Goal: Information Seeking & Learning: Check status

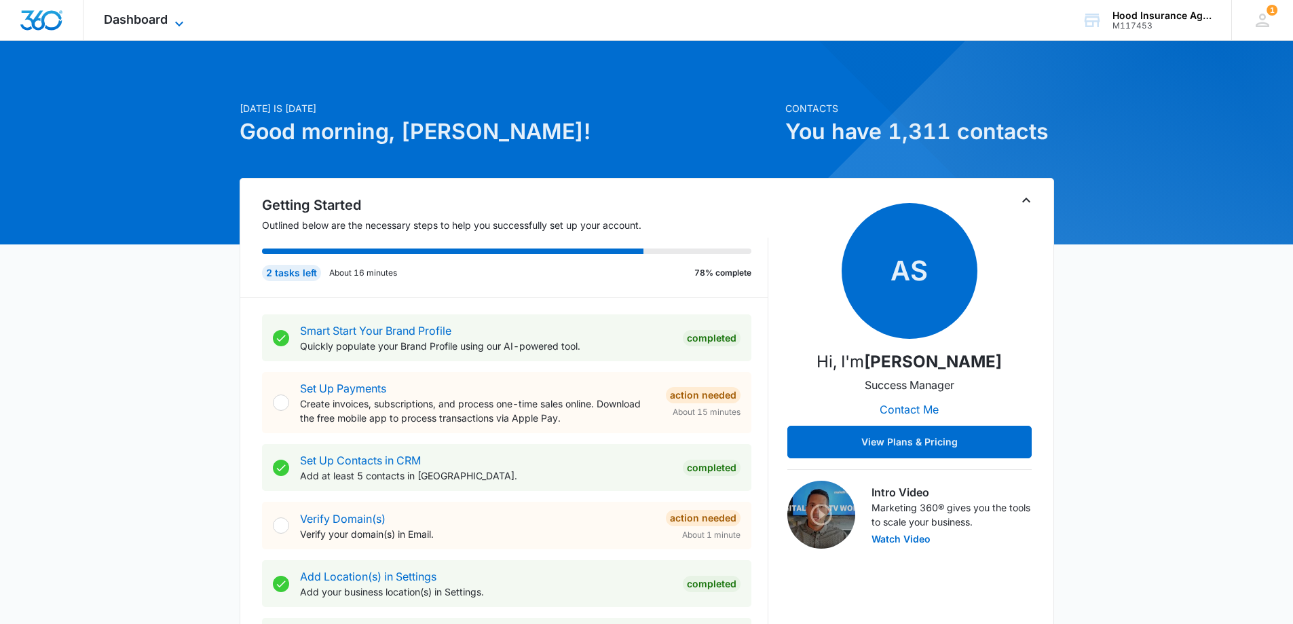
click at [180, 22] on icon at bounding box center [179, 24] width 16 height 16
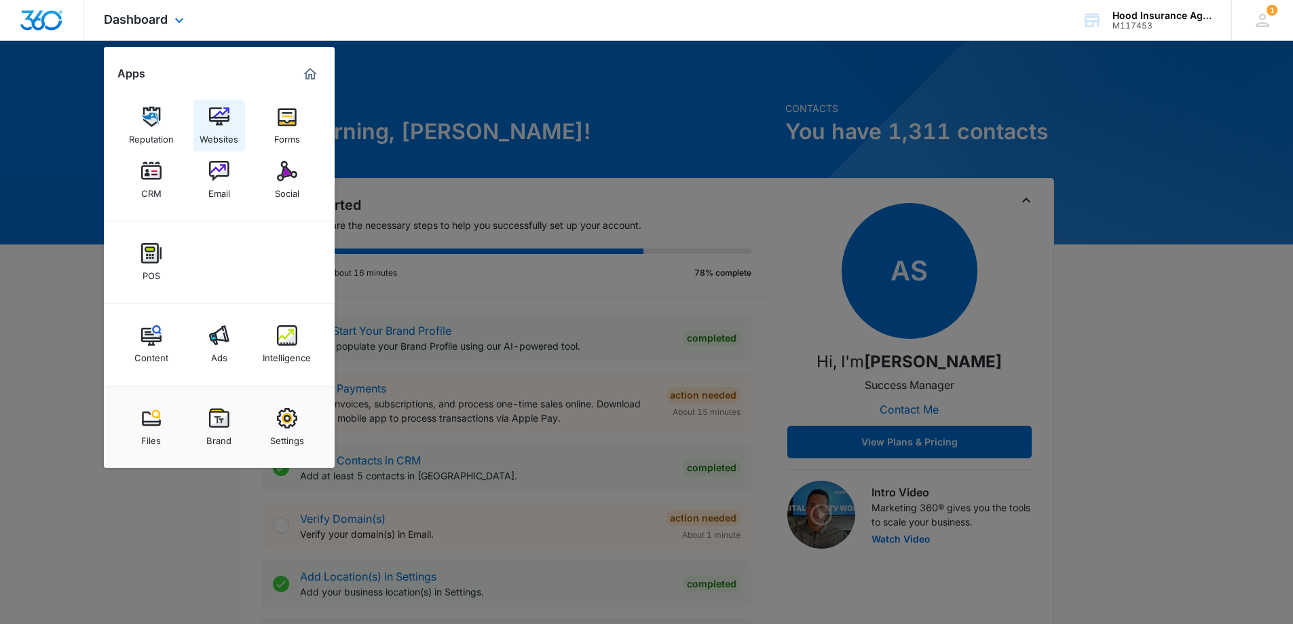
click at [223, 117] on img at bounding box center [219, 117] width 20 height 20
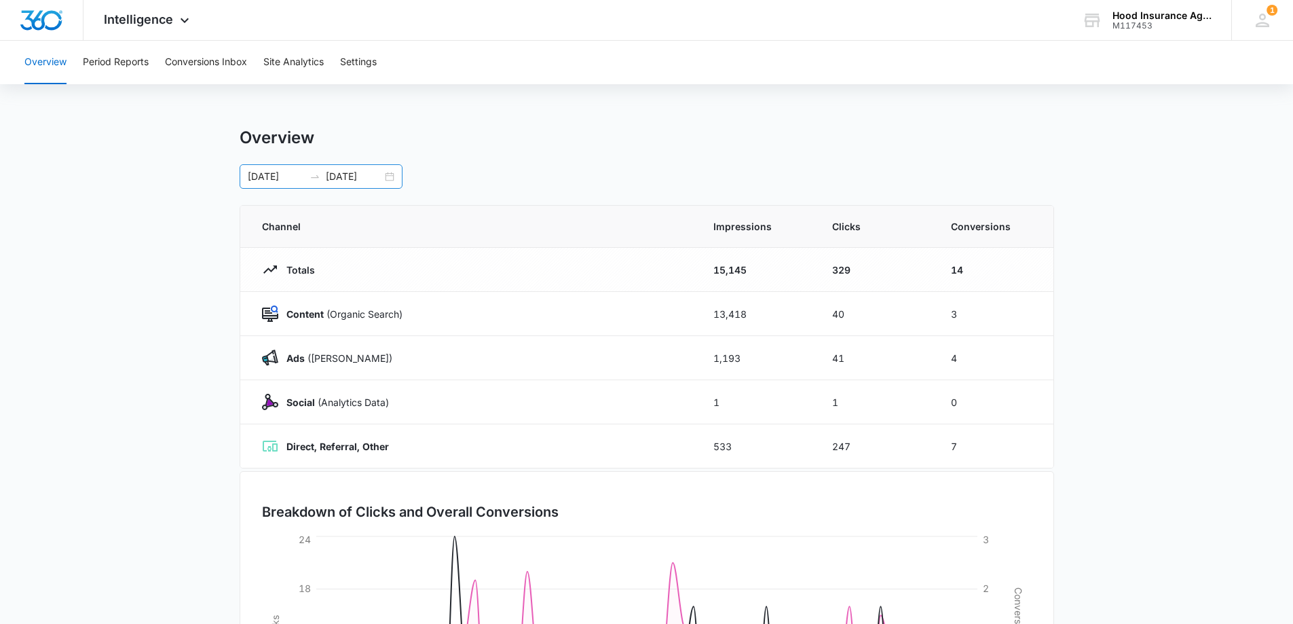
click at [393, 180] on div "05/15/2025 07/15/2025" at bounding box center [321, 176] width 163 height 24
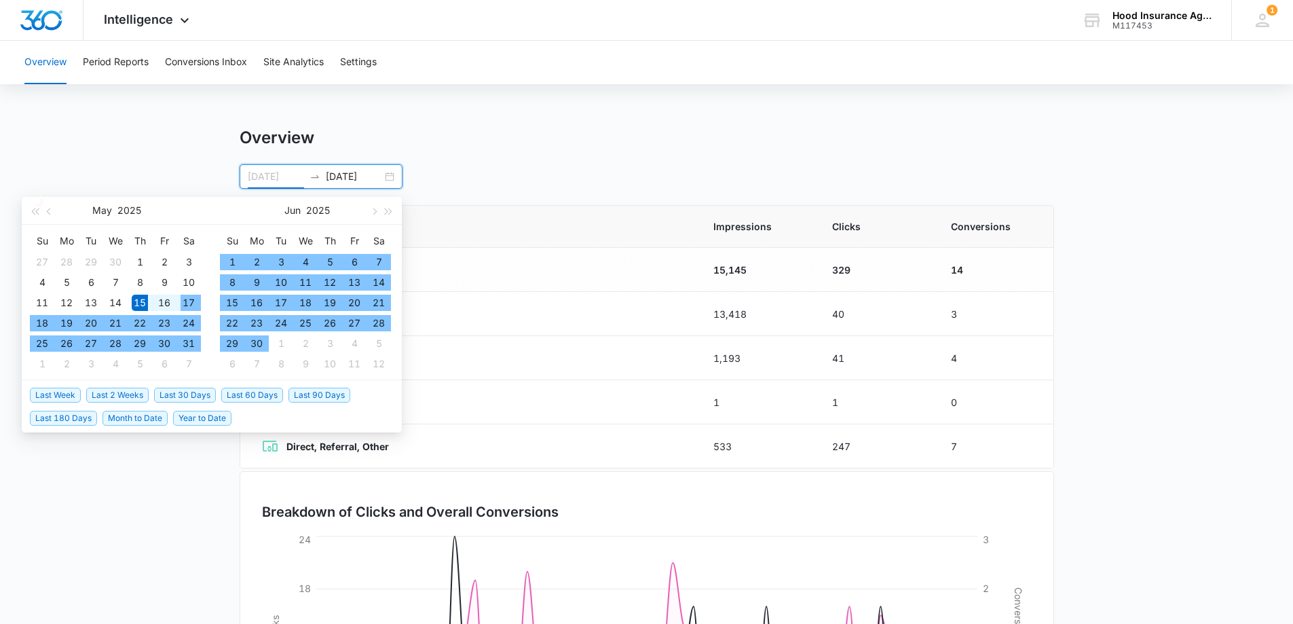
type input "05/15/2025"
click at [140, 298] on div "15" at bounding box center [140, 303] width 16 height 16
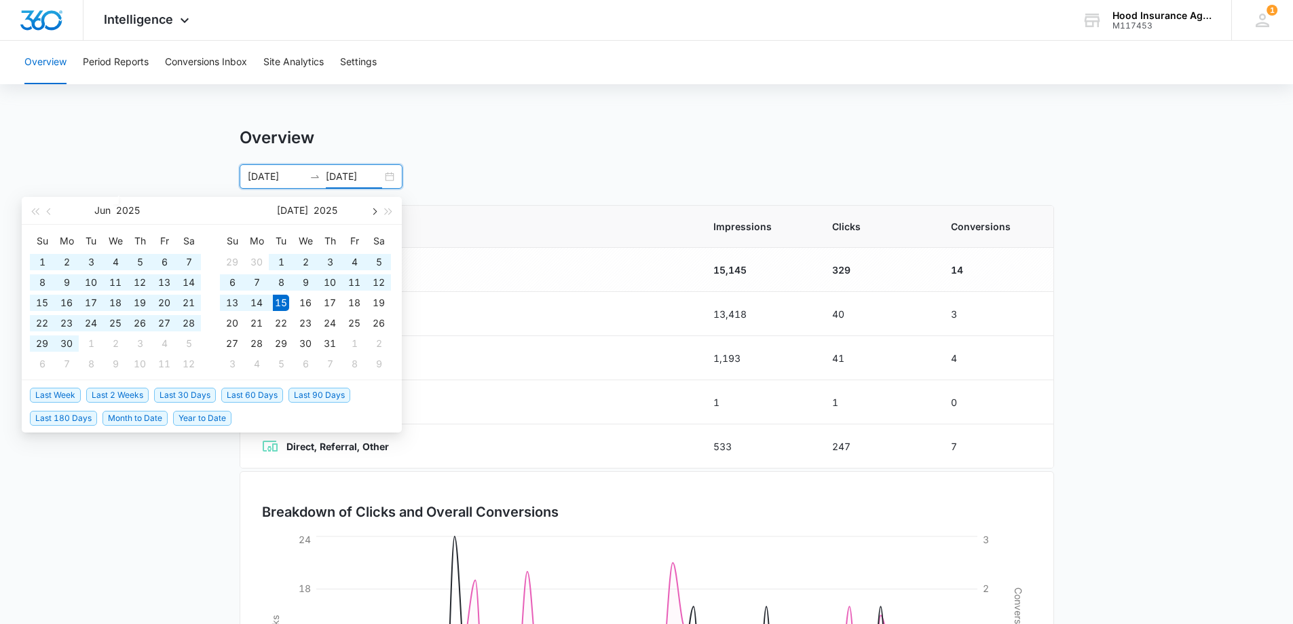
click at [372, 213] on span "button" at bounding box center [373, 211] width 7 height 7
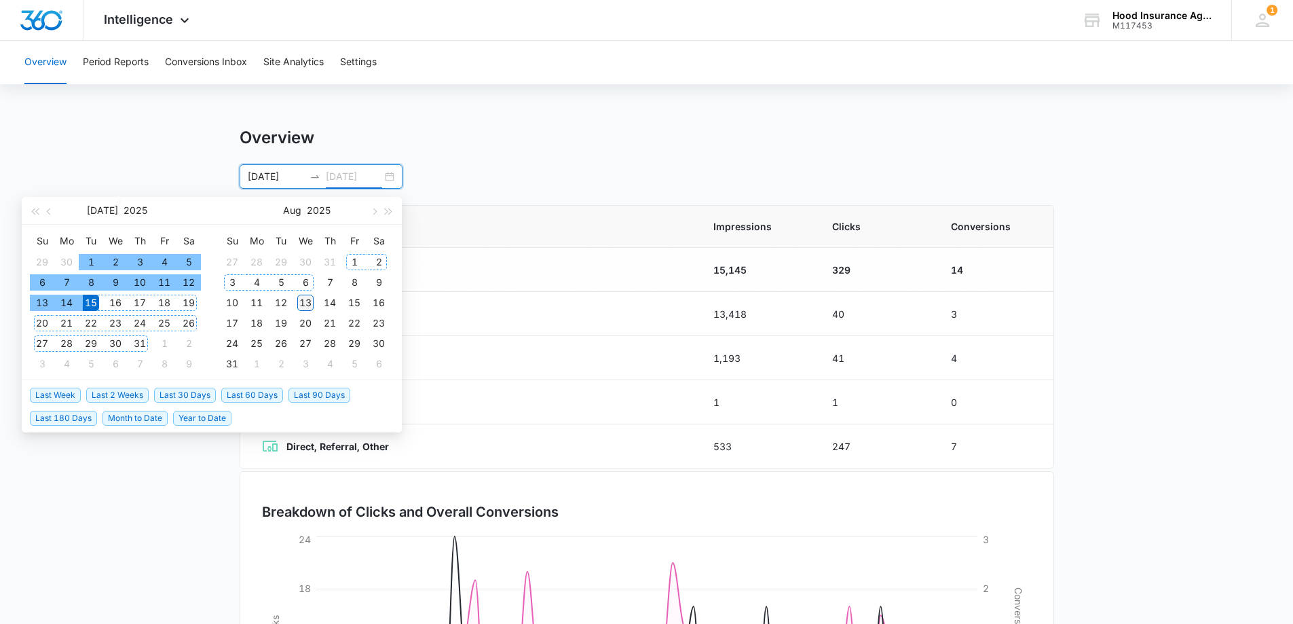
type input "08/13/2025"
click at [303, 304] on div "13" at bounding box center [305, 303] width 16 height 16
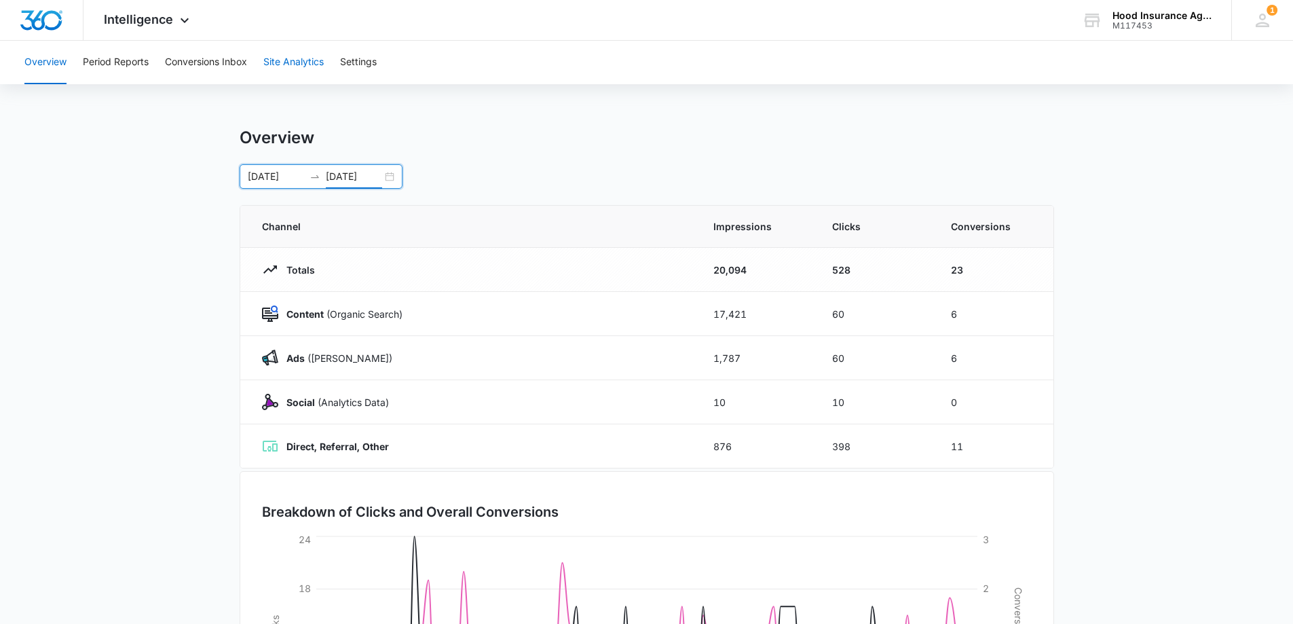
click at [294, 60] on button "Site Analytics" at bounding box center [293, 62] width 60 height 43
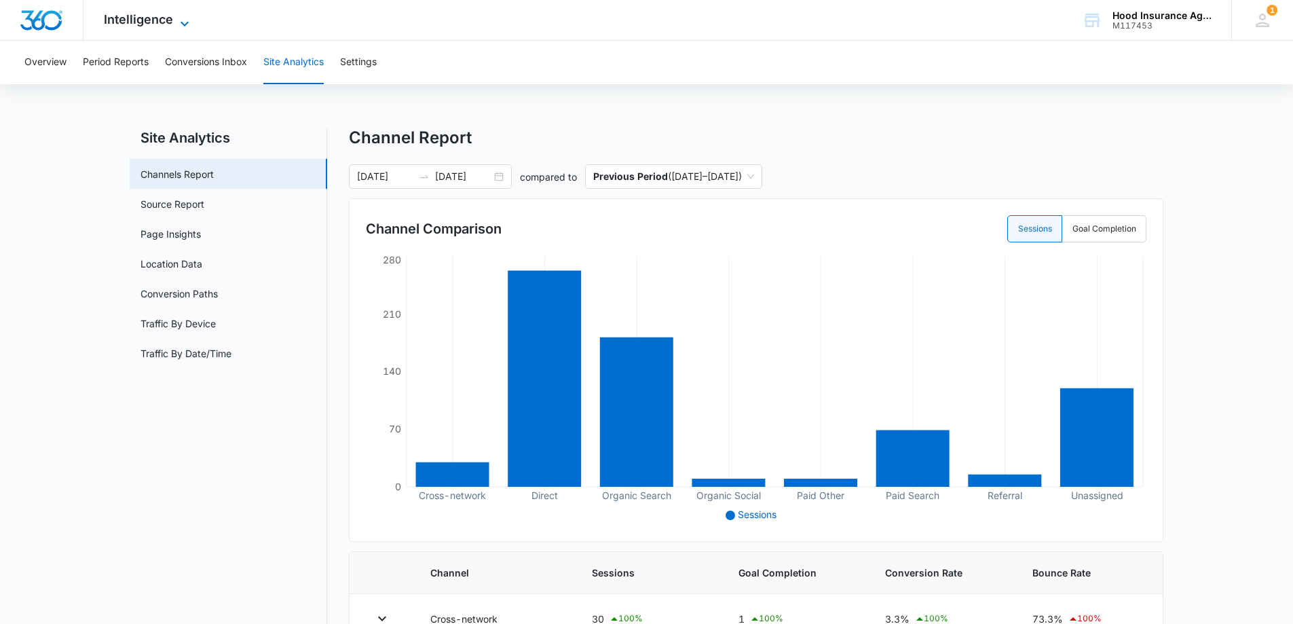
click at [182, 28] on icon at bounding box center [184, 24] width 16 height 16
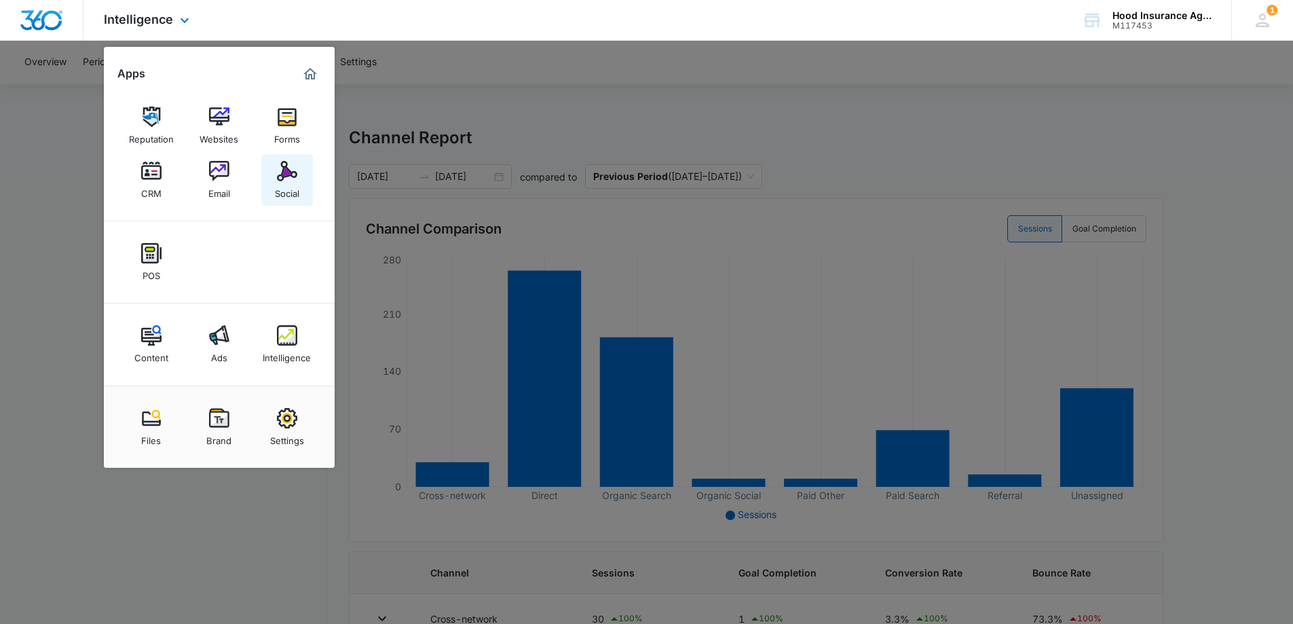
click at [288, 180] on img at bounding box center [287, 171] width 20 height 20
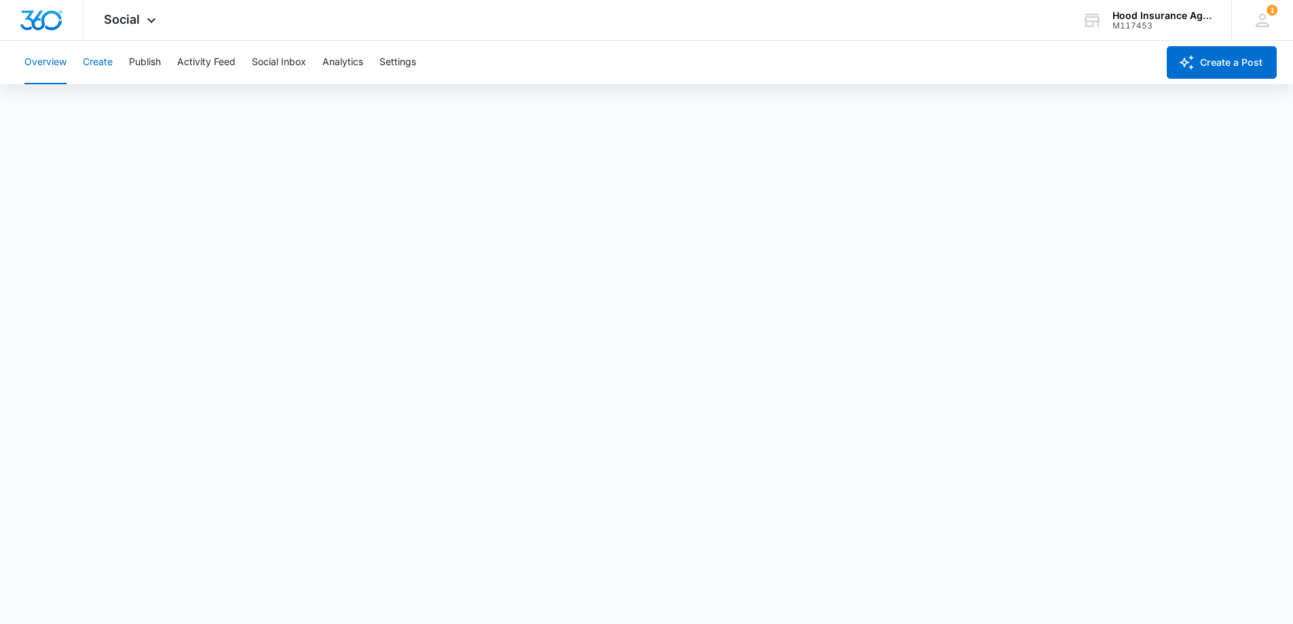
click at [105, 68] on button "Create" at bounding box center [98, 62] width 30 height 43
click at [345, 62] on button "Analytics" at bounding box center [342, 62] width 41 height 43
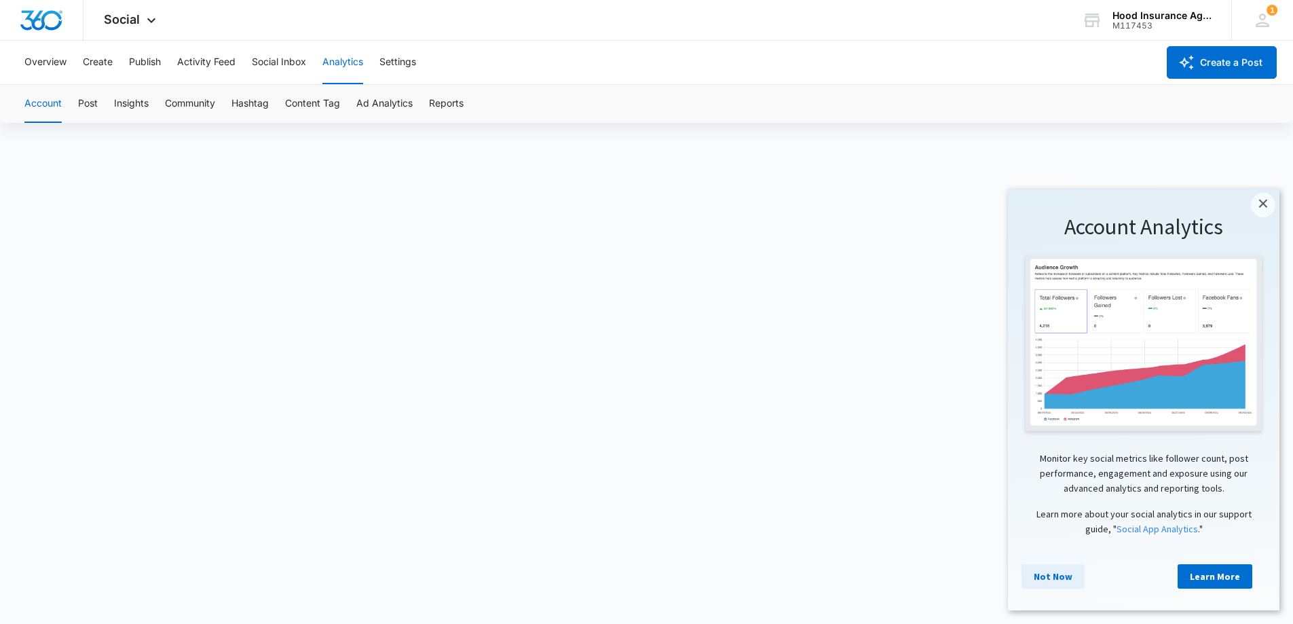
click at [1049, 583] on link "Not Now" at bounding box center [1053, 576] width 63 height 24
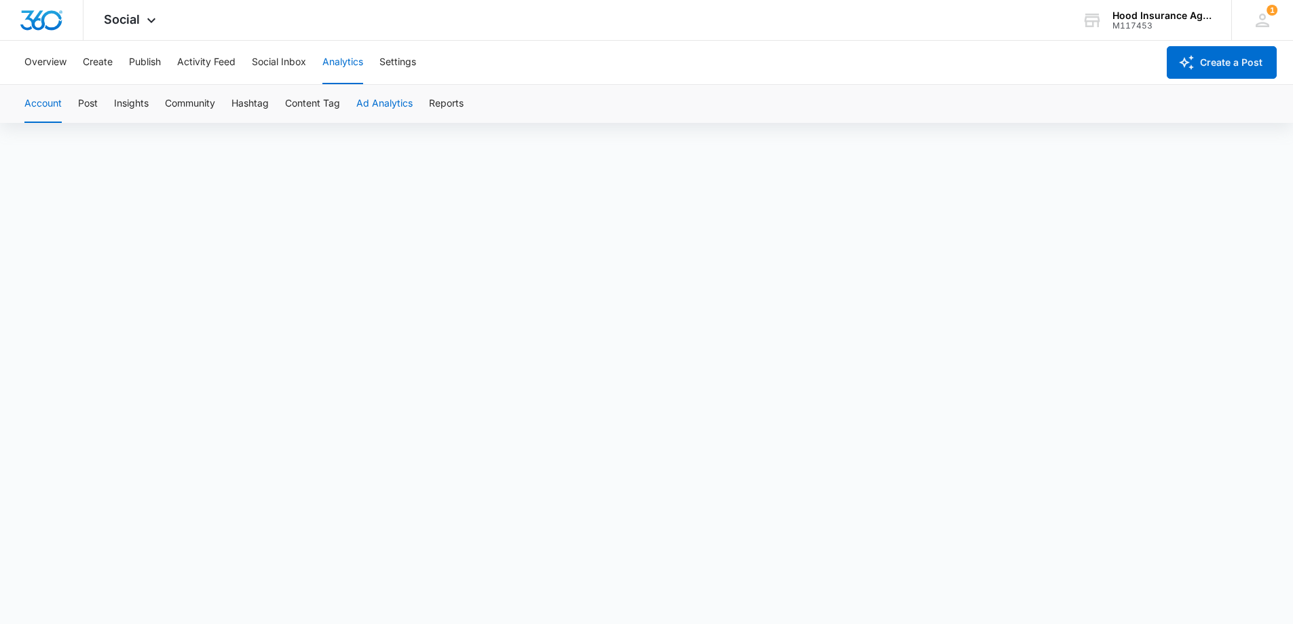
click at [391, 104] on button "Ad Analytics" at bounding box center [384, 104] width 56 height 38
click at [56, 107] on button "Account" at bounding box center [42, 104] width 37 height 38
click at [92, 103] on button "Post" at bounding box center [88, 104] width 20 height 38
click at [716, 76] on div "Overview Create Publish Activity Feed Social Inbox Analytics Settings" at bounding box center [586, 62] width 1141 height 43
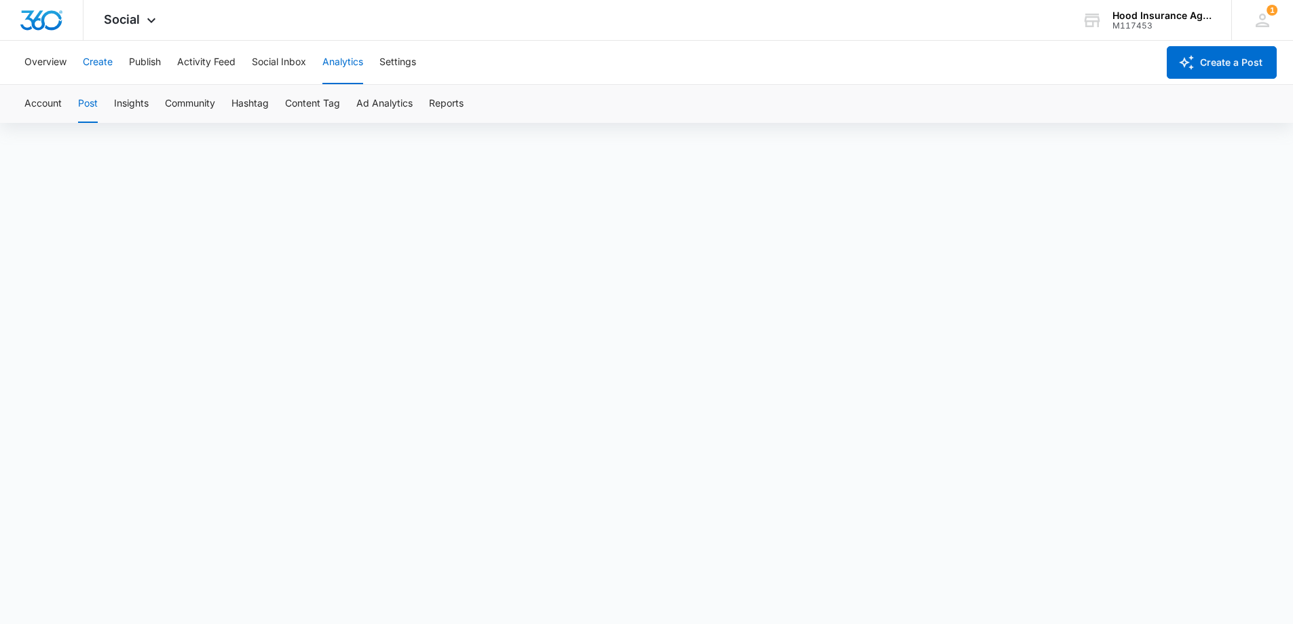
click at [105, 58] on button "Create" at bounding box center [98, 62] width 30 height 43
click at [61, 63] on button "Overview" at bounding box center [45, 62] width 42 height 43
click at [339, 67] on button "Analytics" at bounding box center [342, 62] width 41 height 43
click at [638, 72] on div "Overview Create Publish Activity Feed Social Inbox Analytics Settings" at bounding box center [586, 62] width 1141 height 43
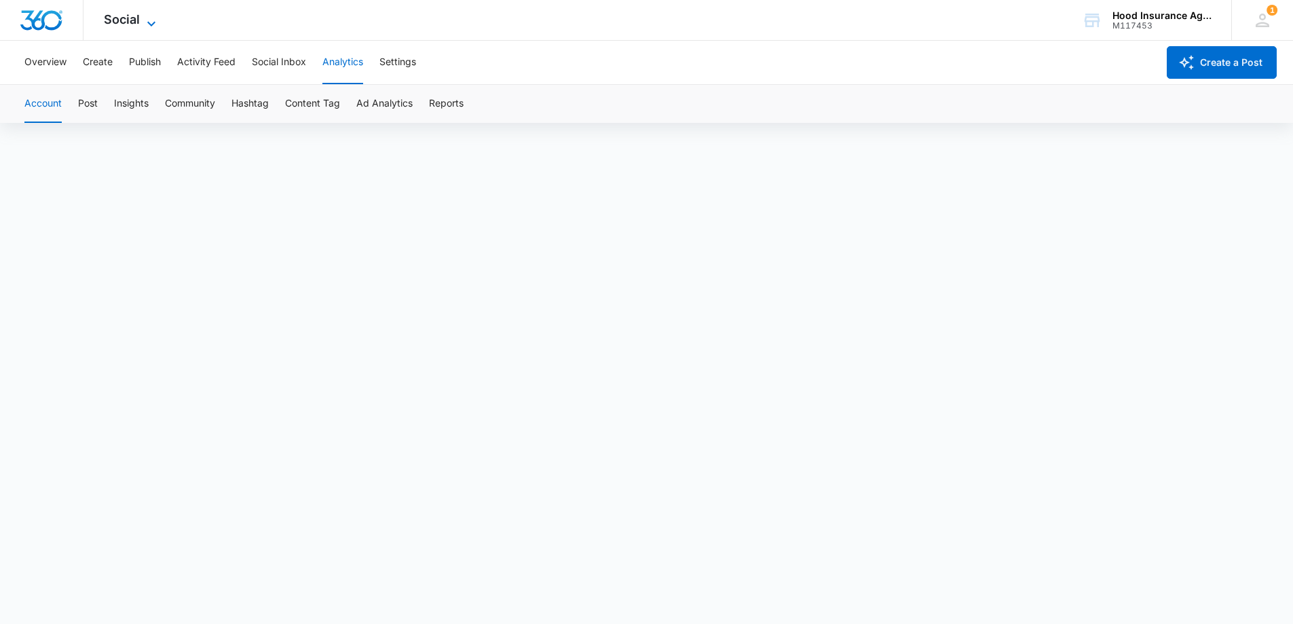
click at [145, 14] on div "Social Apps Reputation Websites Forms CRM Email Social POS Content Ads Intellig…" at bounding box center [131, 20] width 96 height 40
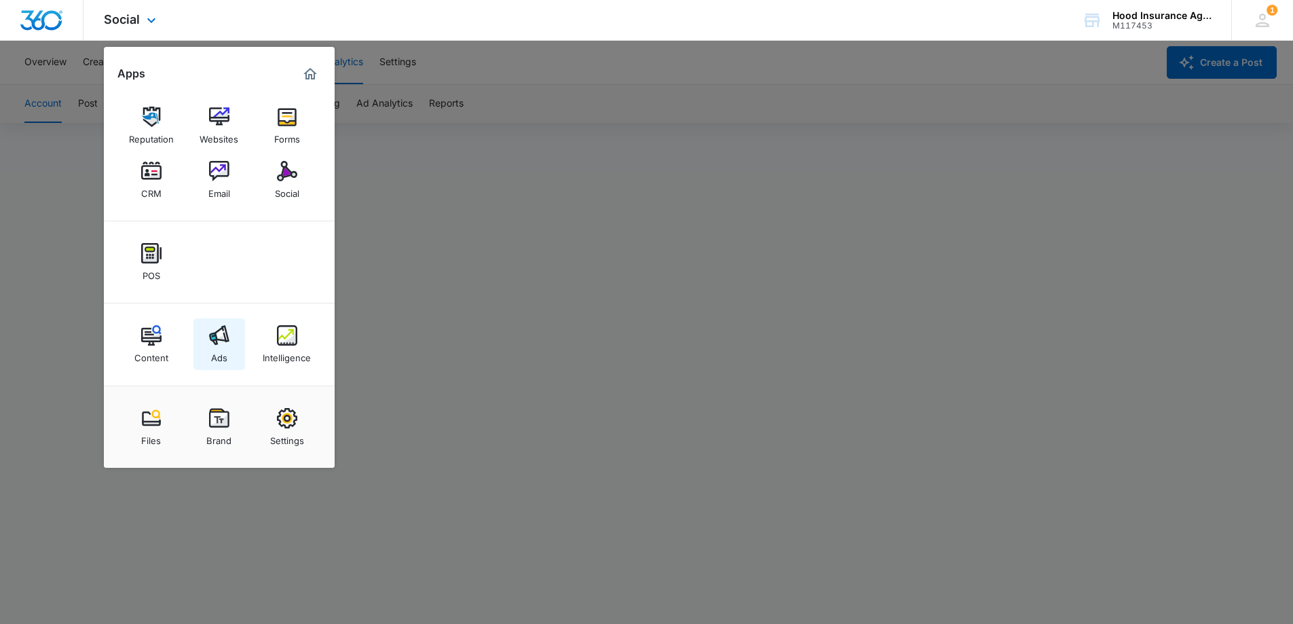
click at [218, 345] on div "Ads" at bounding box center [219, 354] width 16 height 18
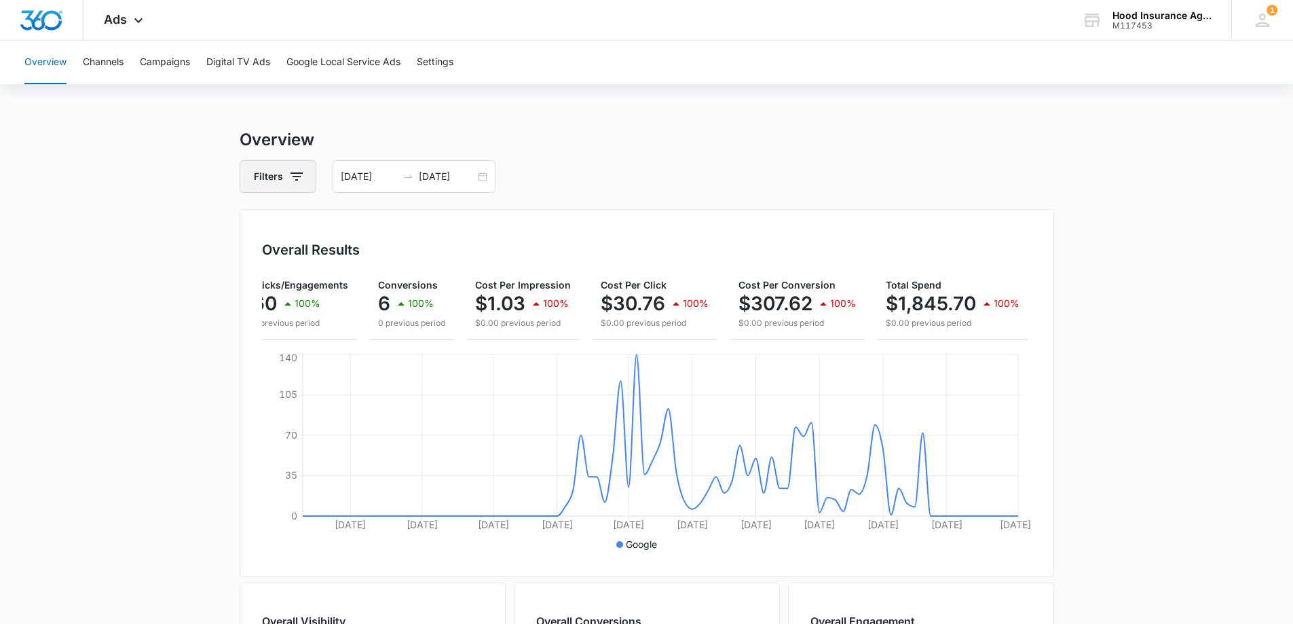
click at [284, 179] on button "Filters" at bounding box center [278, 176] width 77 height 33
click at [285, 179] on button "Filters" at bounding box center [278, 176] width 77 height 33
click at [415, 170] on div "05/15/2025 08/13/2025" at bounding box center [414, 176] width 163 height 33
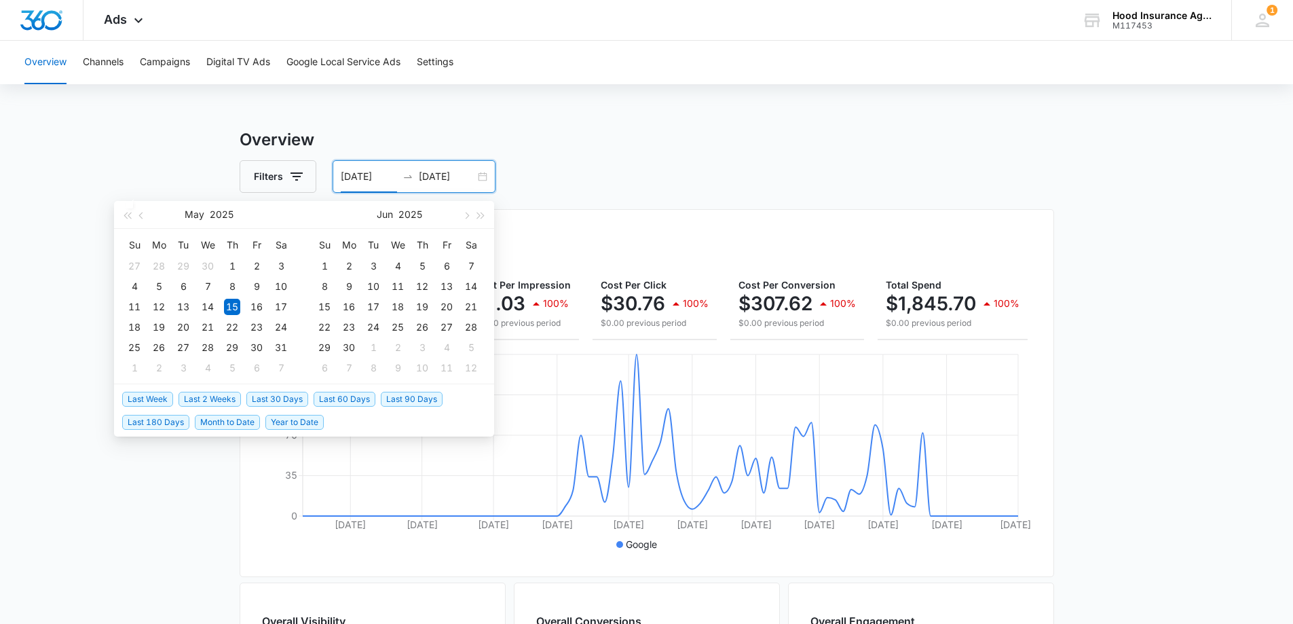
click at [282, 398] on span "Last 30 Days" at bounding box center [277, 399] width 62 height 15
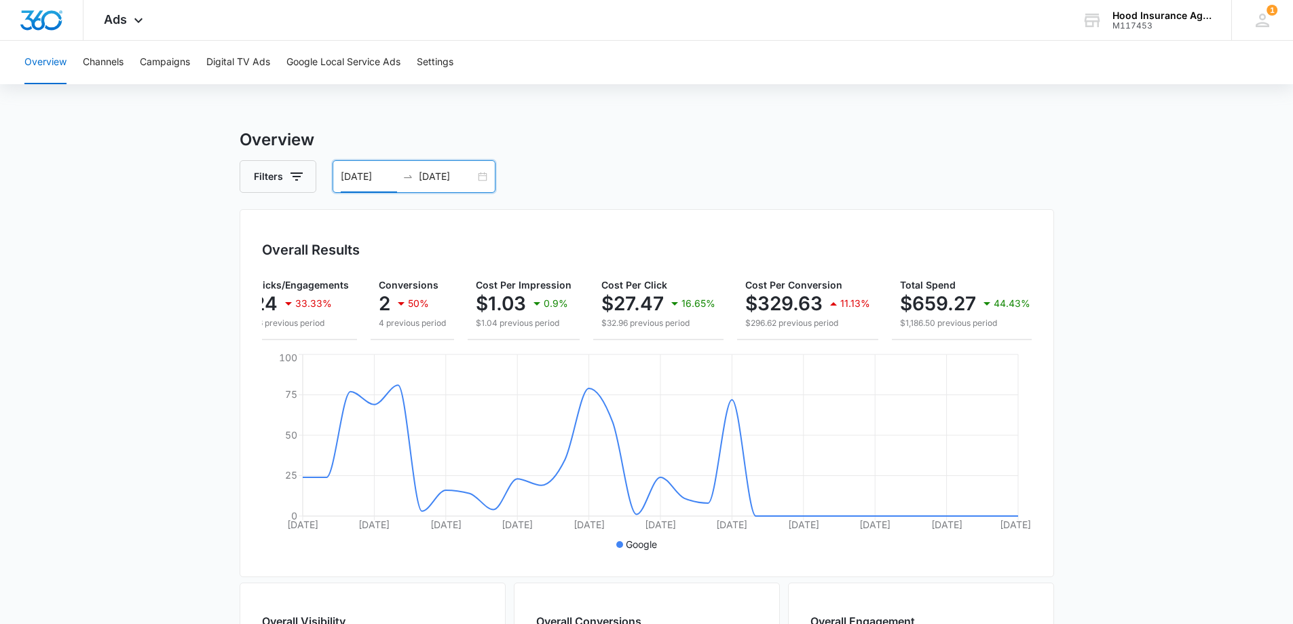
scroll to position [0, 145]
click at [40, 344] on main "Overview Filters 07/14/2025 08/13/2025 Overall Results Impressions 642 43.93% 1…" at bounding box center [646, 615] width 1293 height 975
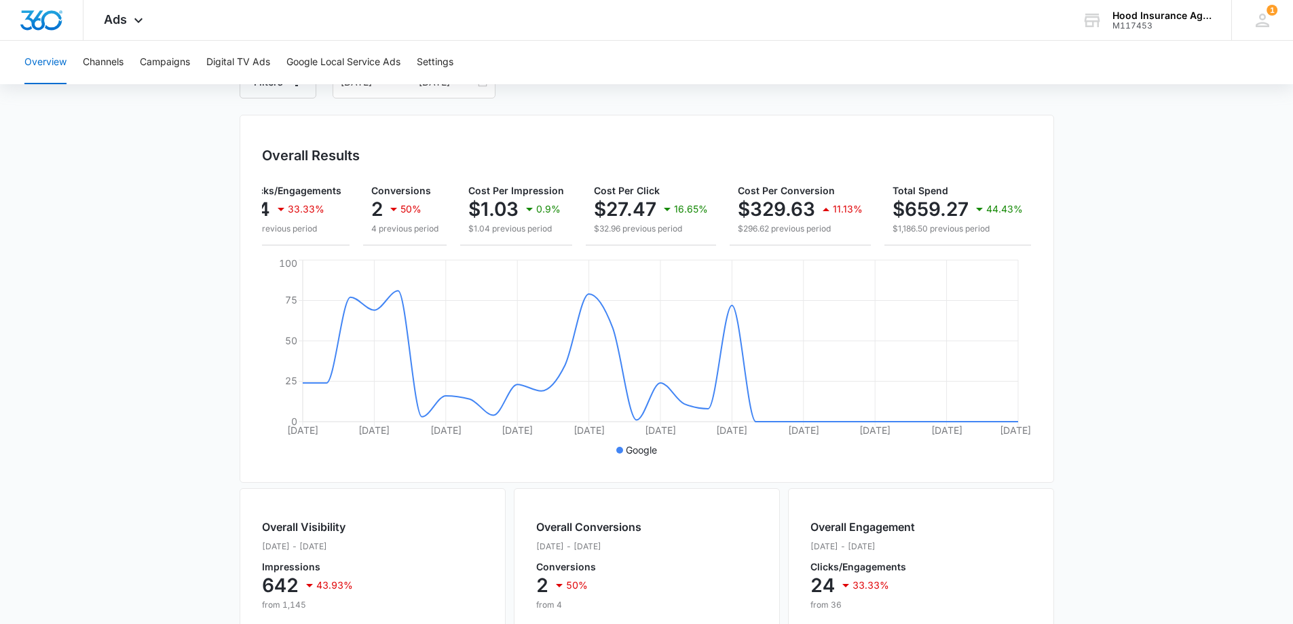
scroll to position [68, 0]
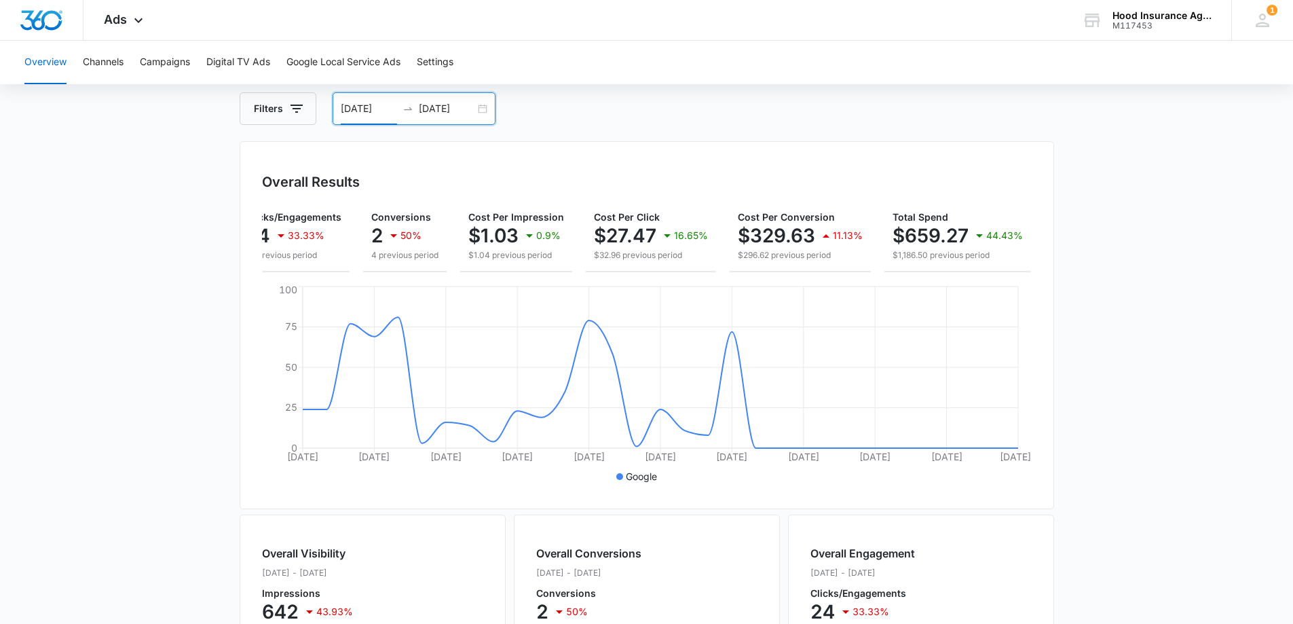
click at [360, 107] on input "07/14/2025" at bounding box center [369, 108] width 56 height 15
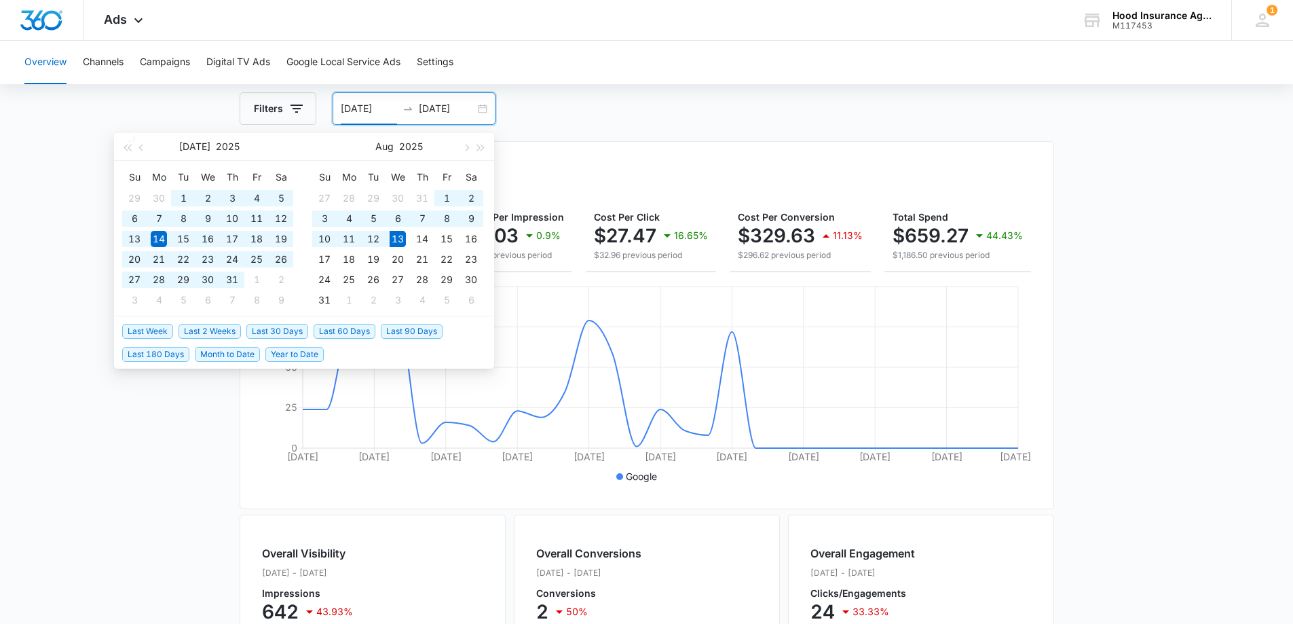
click at [348, 335] on span "Last 60 Days" at bounding box center [345, 331] width 62 height 15
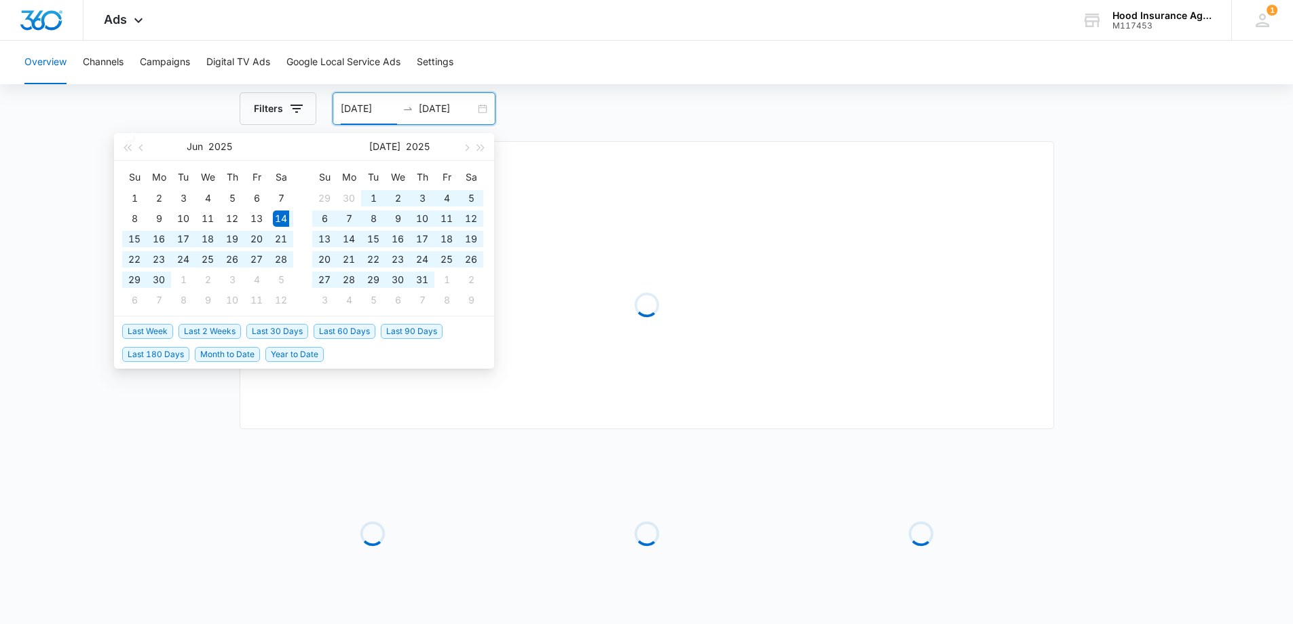
type input "06/14/2025"
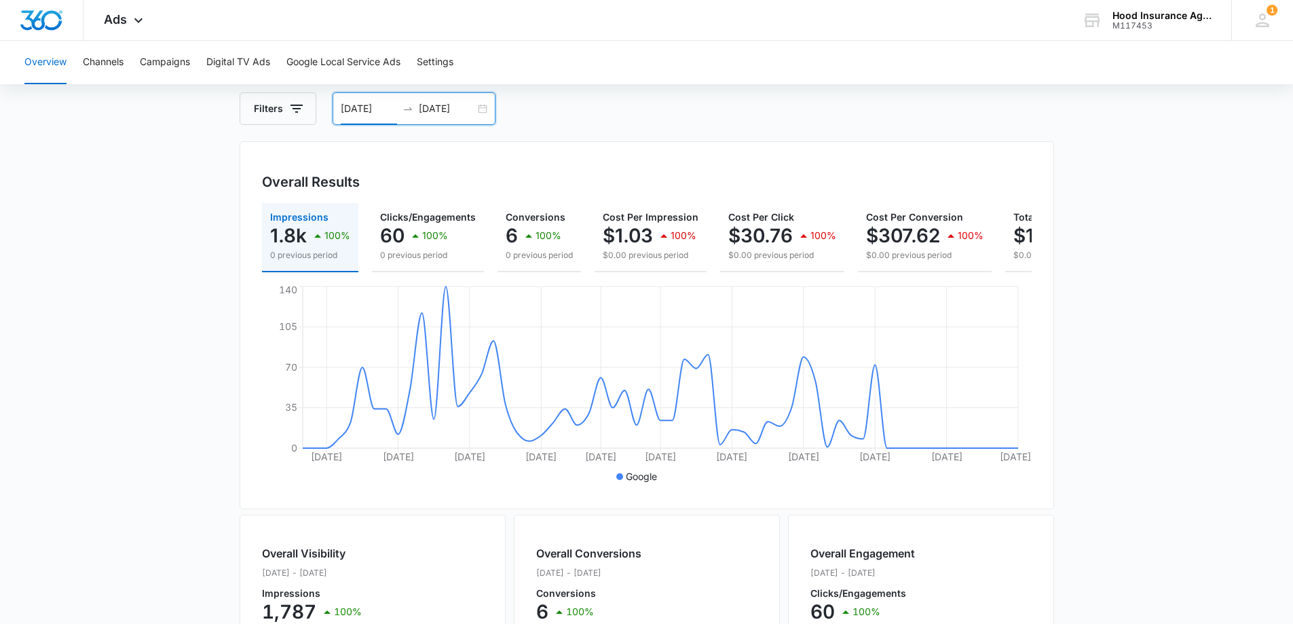
click at [434, 111] on input "08/13/2025" at bounding box center [447, 108] width 56 height 15
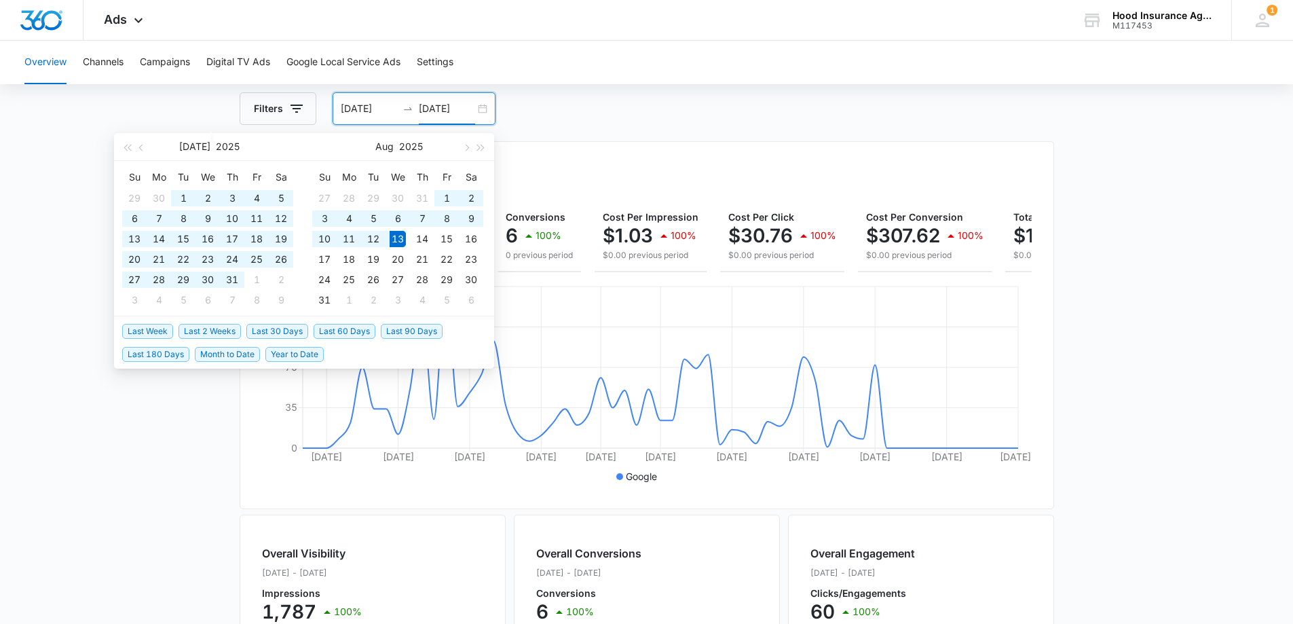
type input "08/13/2025"
click at [414, 329] on span "Last 90 Days" at bounding box center [412, 331] width 62 height 15
type input "05/15/2025"
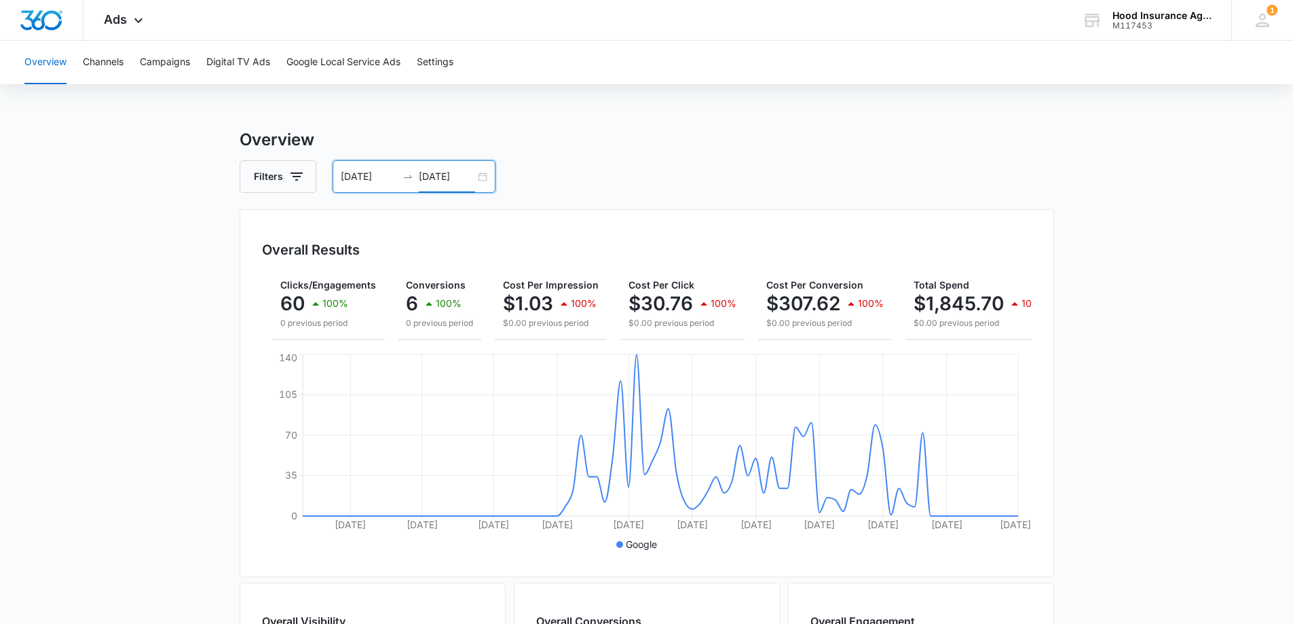
scroll to position [0, 128]
